Goal: Transaction & Acquisition: Book appointment/travel/reservation

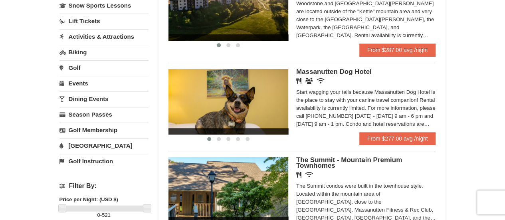
scroll to position [40, 0]
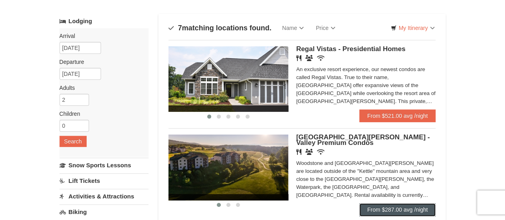
click at [380, 209] on link "From $287.00 avg /night" at bounding box center [397, 209] width 77 height 13
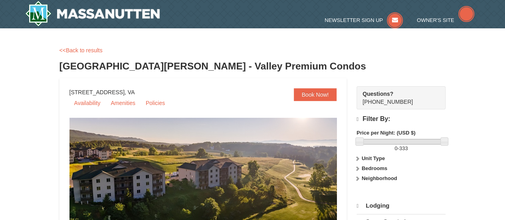
select select "9"
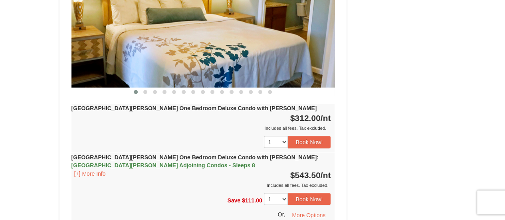
scroll to position [599, 0]
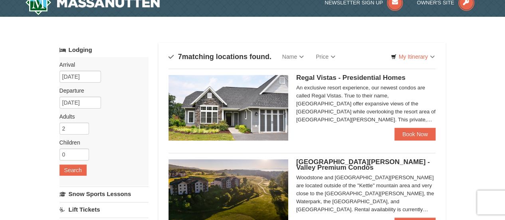
scroll to position [51, 0]
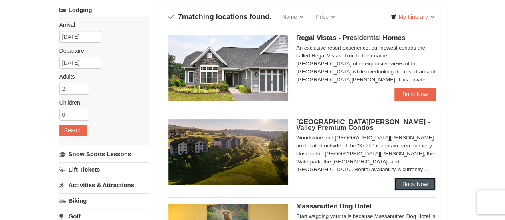
click at [417, 185] on link "Book Now" at bounding box center [416, 184] width 42 height 13
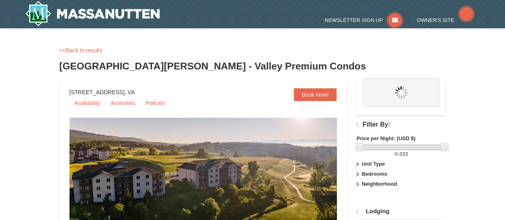
select select "9"
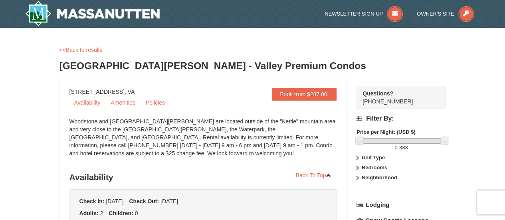
click at [320, 49] on div "<<Back to results" at bounding box center [253, 50] width 387 height 8
